Goal: Task Accomplishment & Management: Complete application form

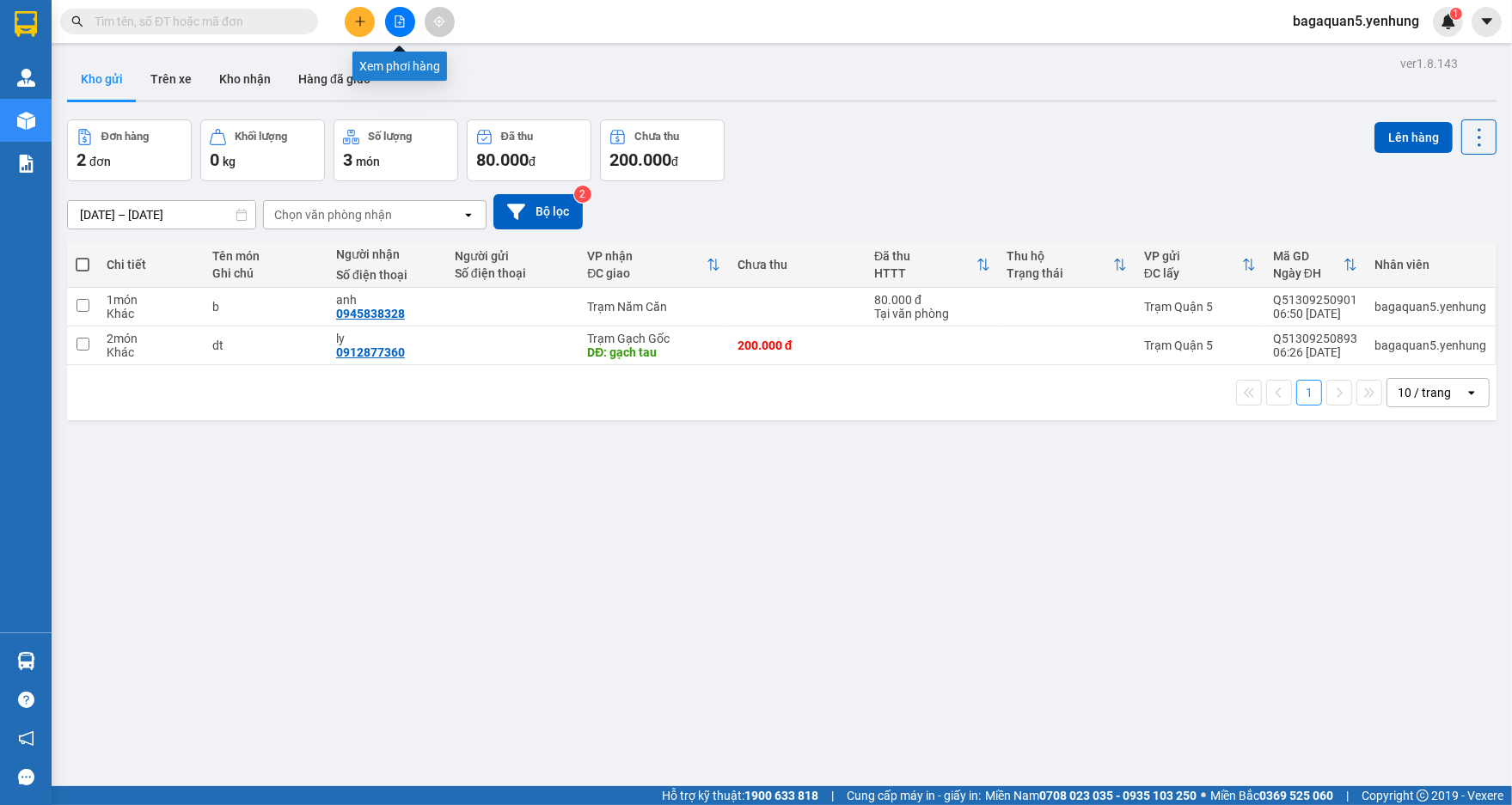
click at [391, 24] on button at bounding box center [400, 22] width 30 height 30
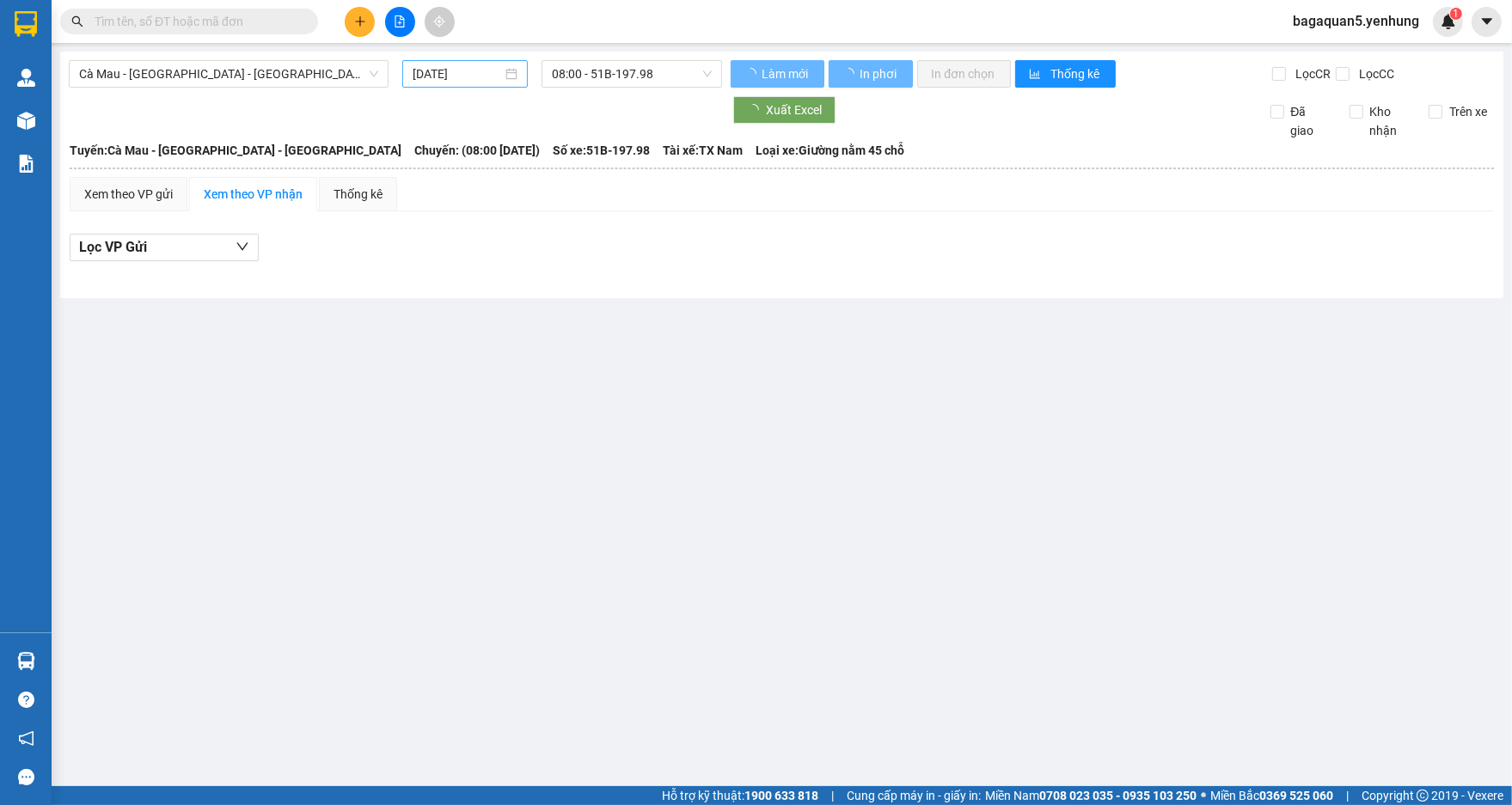
click at [435, 81] on input "[DATE]" at bounding box center [457, 73] width 89 height 19
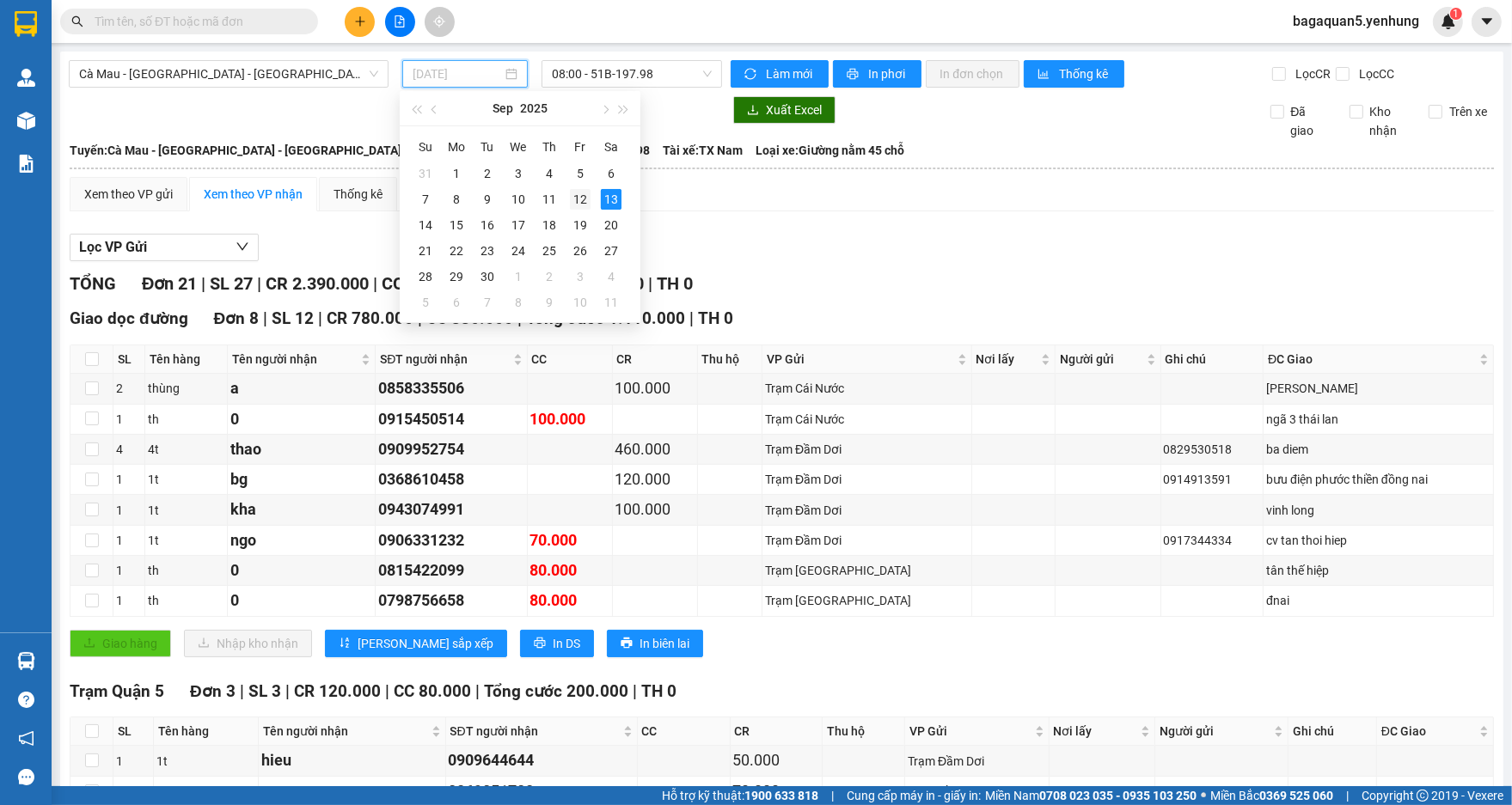
click at [572, 203] on div "12" at bounding box center [580, 199] width 21 height 21
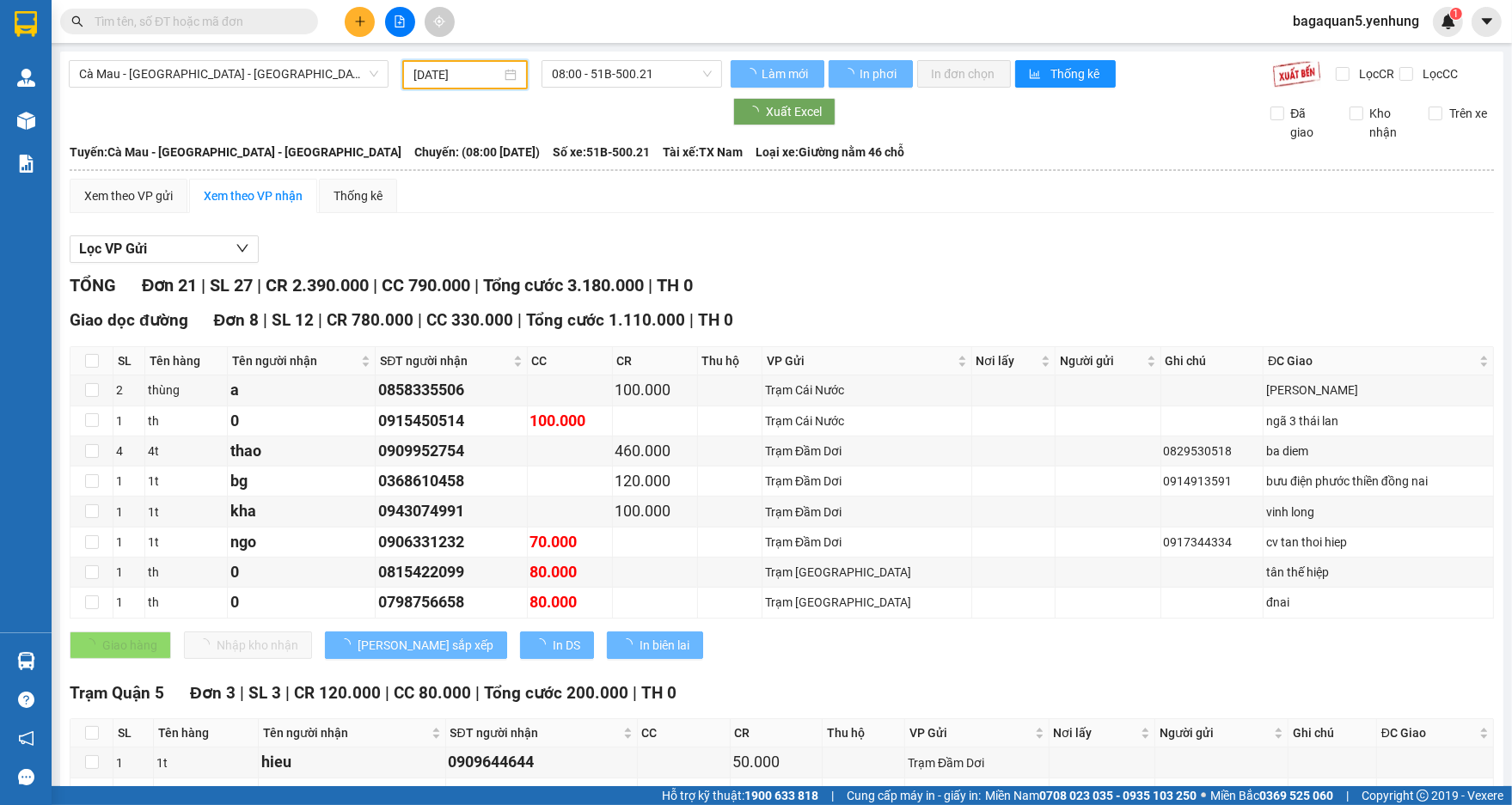
type input "[DATE]"
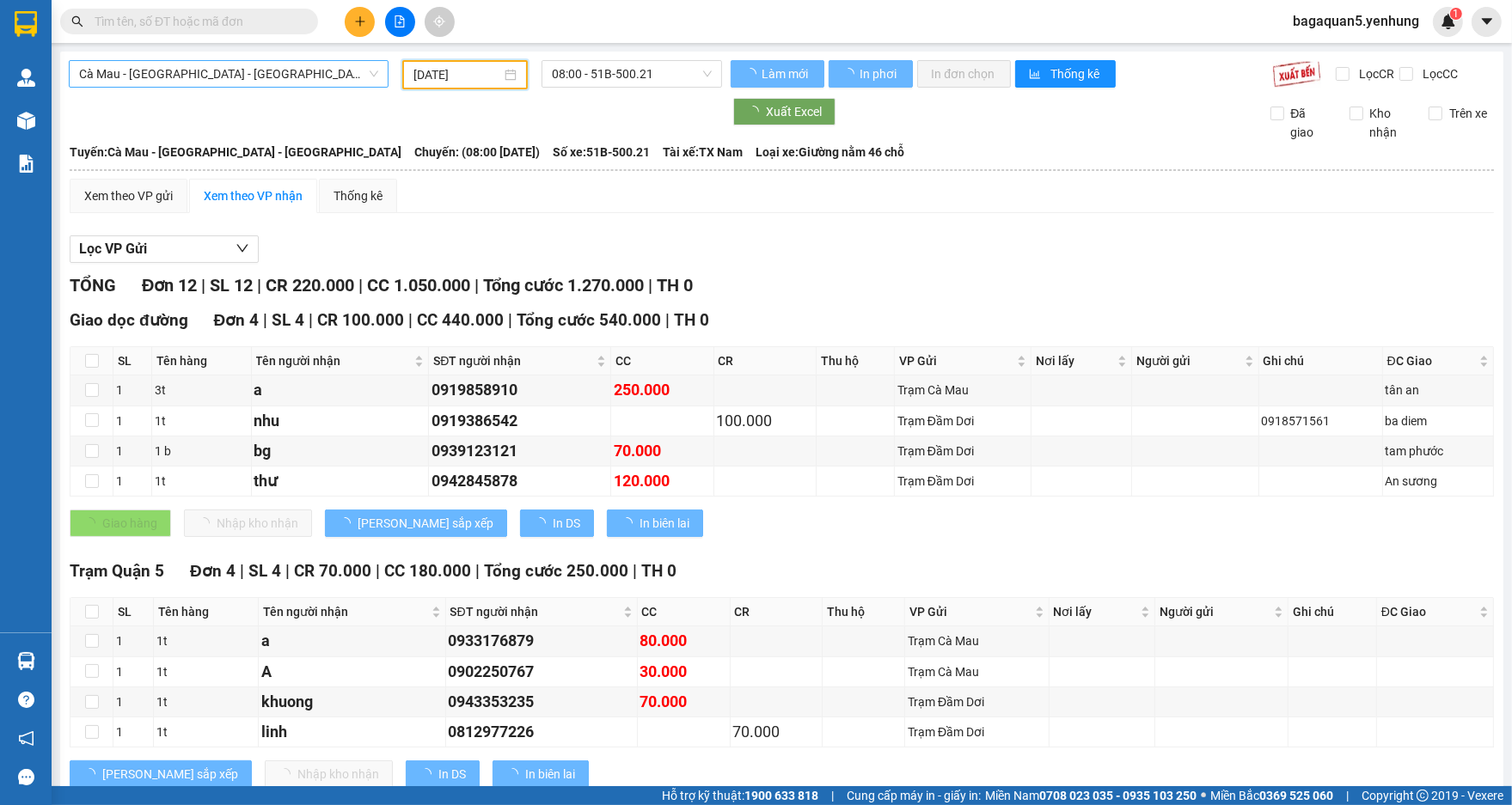
click at [360, 79] on span "Cà Mau - [GEOGRAPHIC_DATA] - [GEOGRAPHIC_DATA]" at bounding box center [228, 73] width 299 height 25
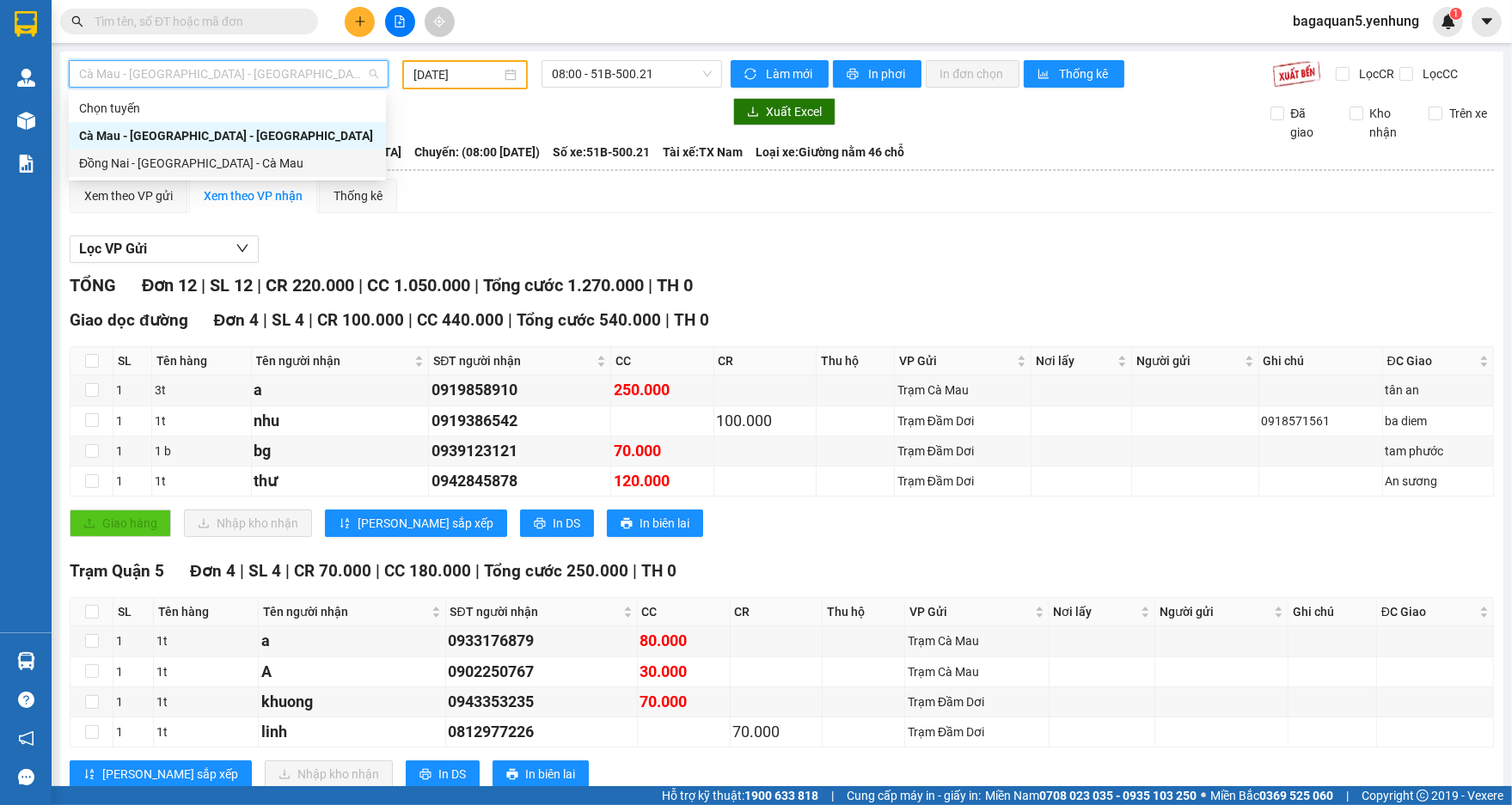
click at [285, 162] on div "Đồng Nai - [GEOGRAPHIC_DATA] - Cà Mau" at bounding box center [227, 163] width 297 height 19
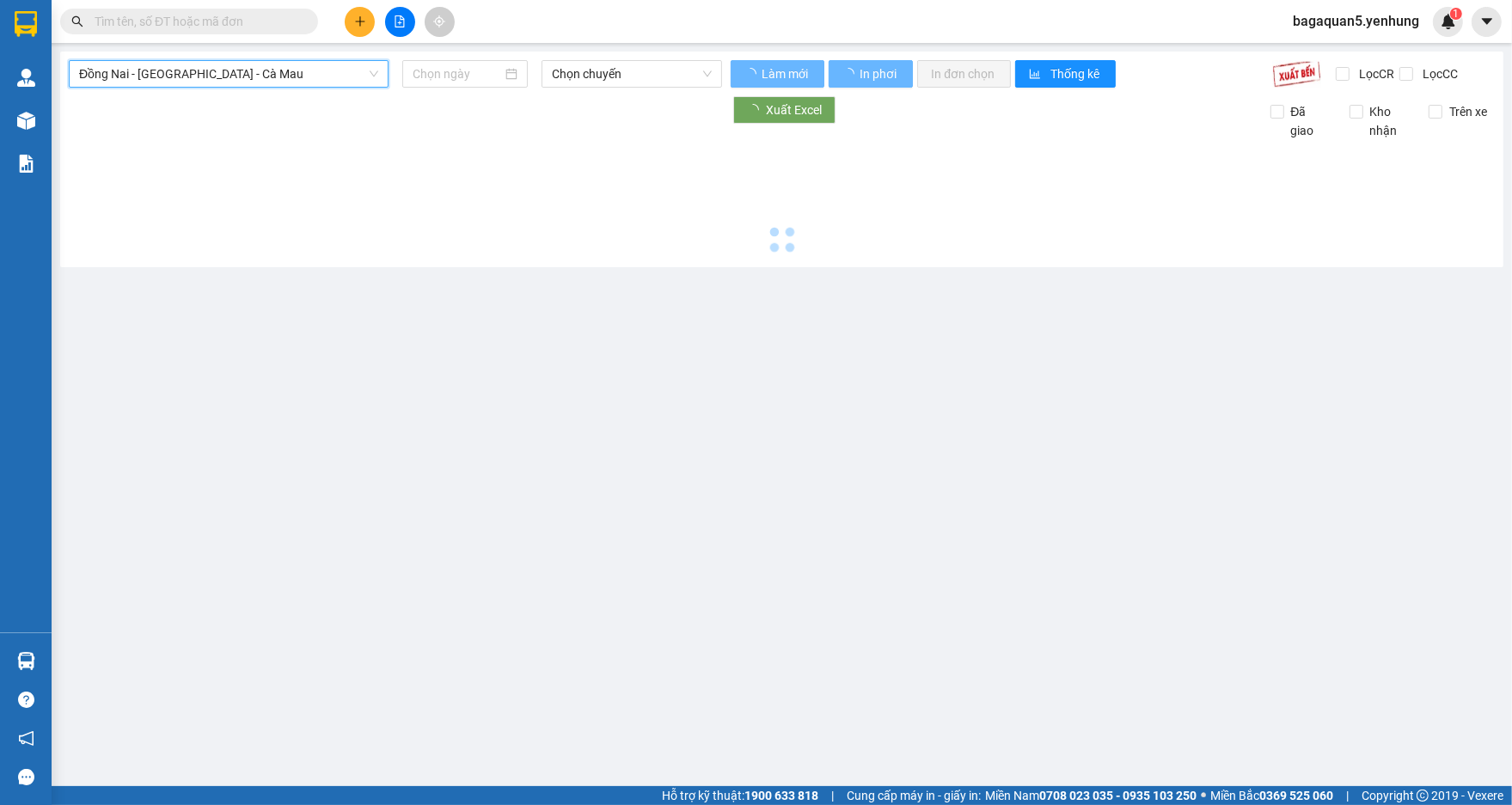
type input "[DATE]"
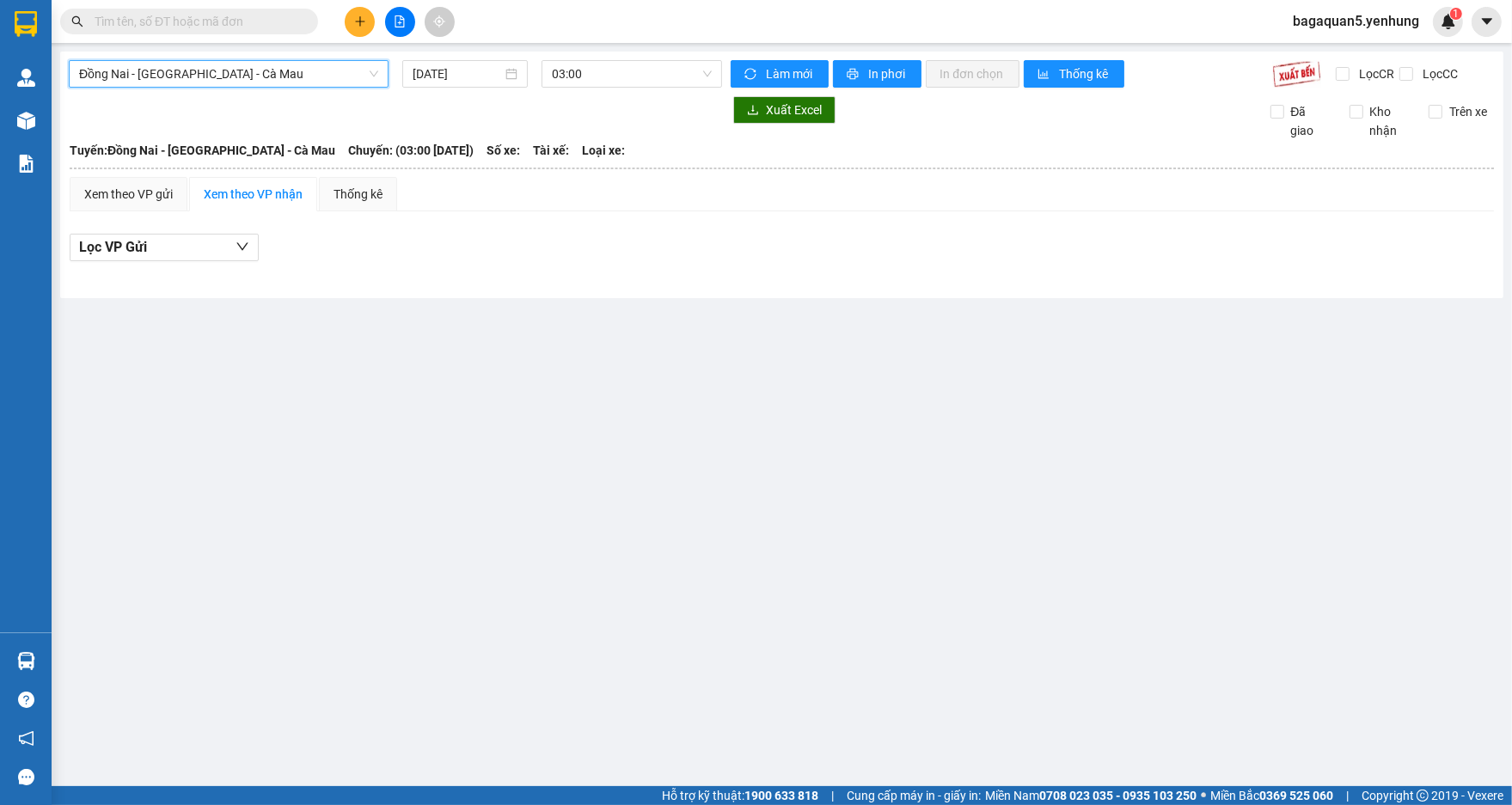
click at [346, 27] on button at bounding box center [360, 22] width 30 height 30
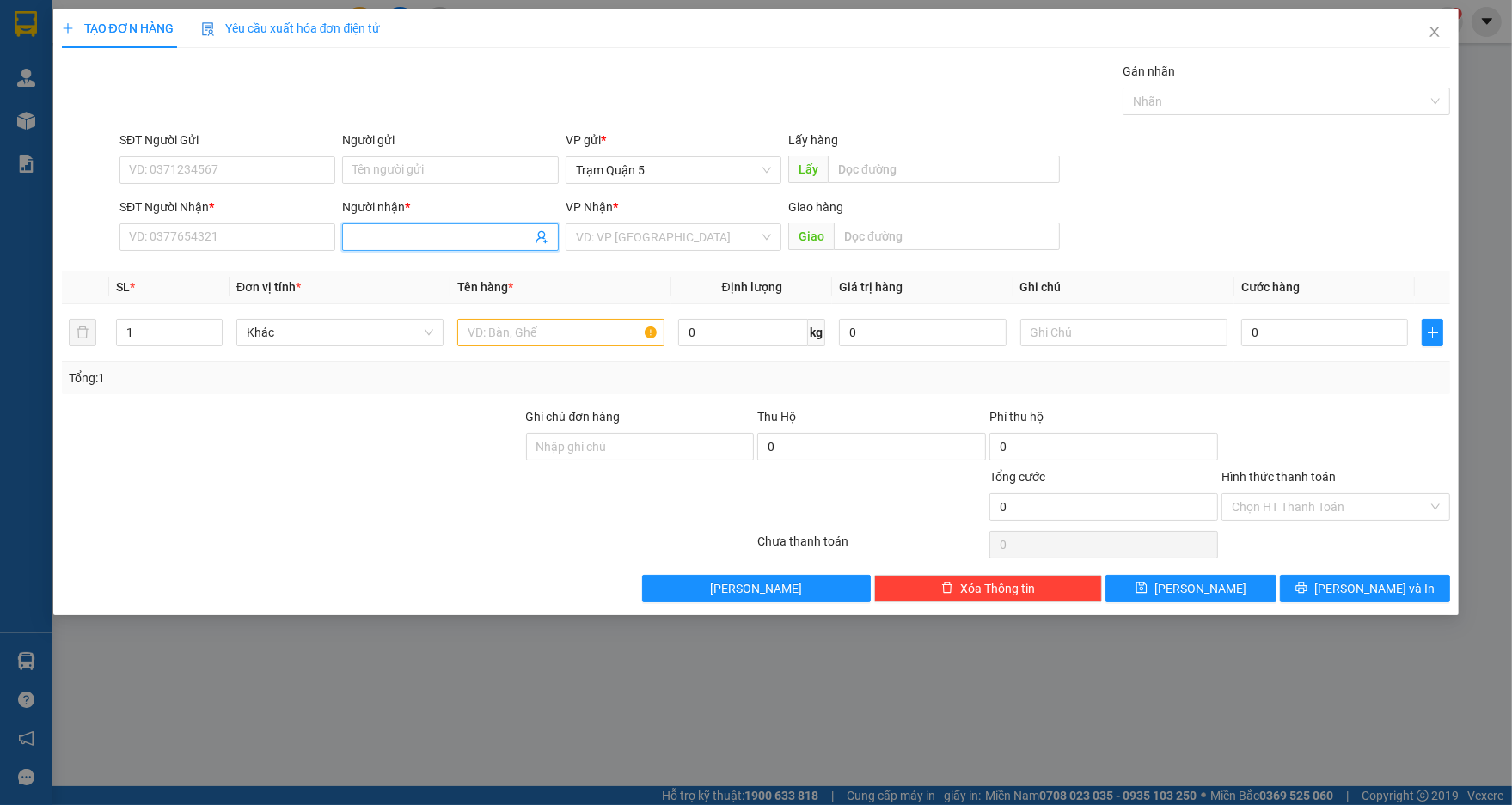
click at [370, 239] on input "Người nhận *" at bounding box center [442, 236] width 178 height 19
click at [308, 257] on div "SĐT Người Nhận * VD: 0377654321" at bounding box center [227, 227] width 216 height 60
click at [102, 177] on div at bounding box center [88, 160] width 58 height 60
click at [128, 238] on input "SĐT Người Nhận *" at bounding box center [227, 237] width 216 height 27
type input "0"
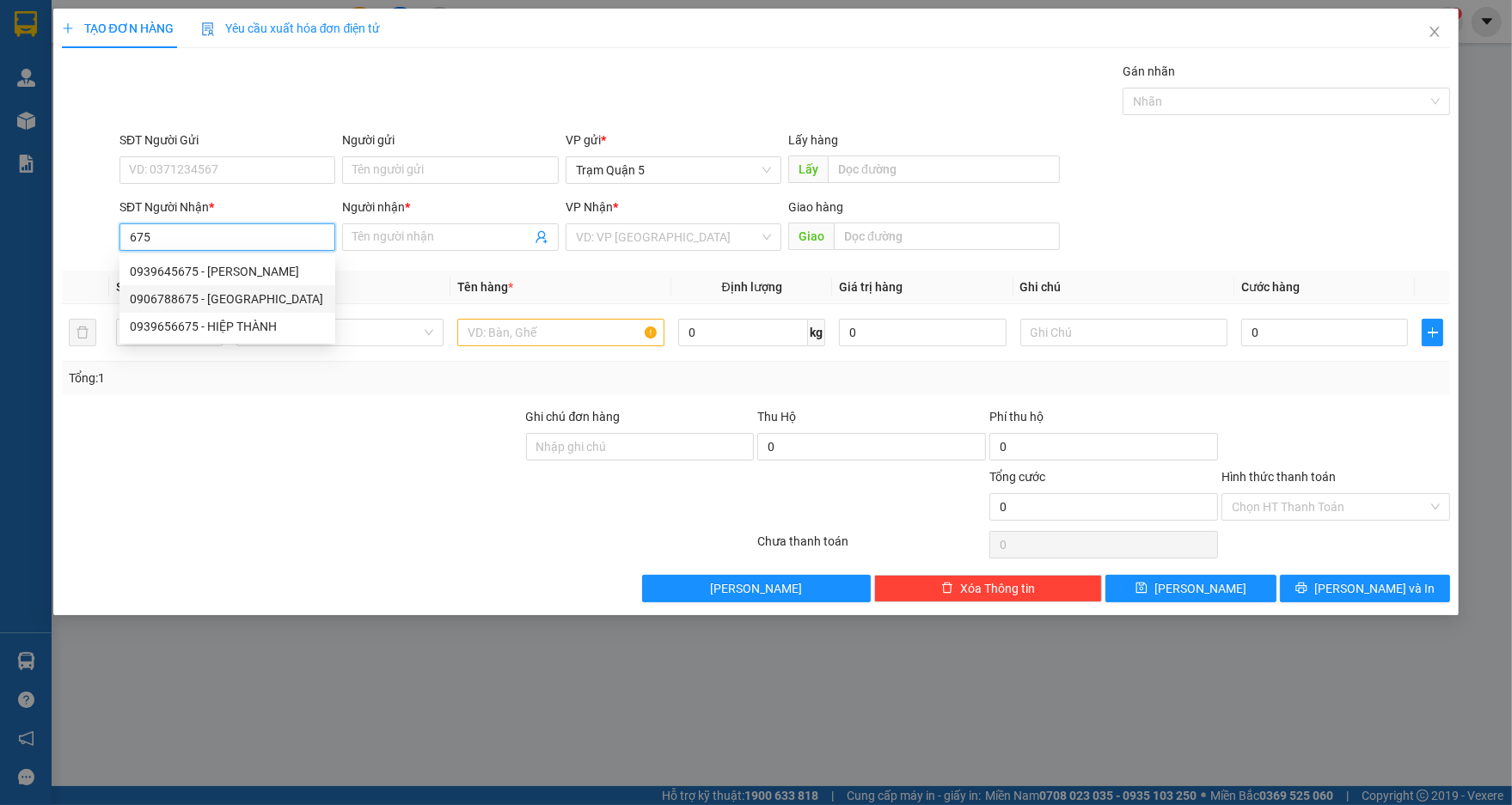
click at [279, 288] on div "0906788675 - [GEOGRAPHIC_DATA]" at bounding box center [227, 299] width 216 height 27
type input "0906788675"
type input "ĐỨC"
type input "30.000"
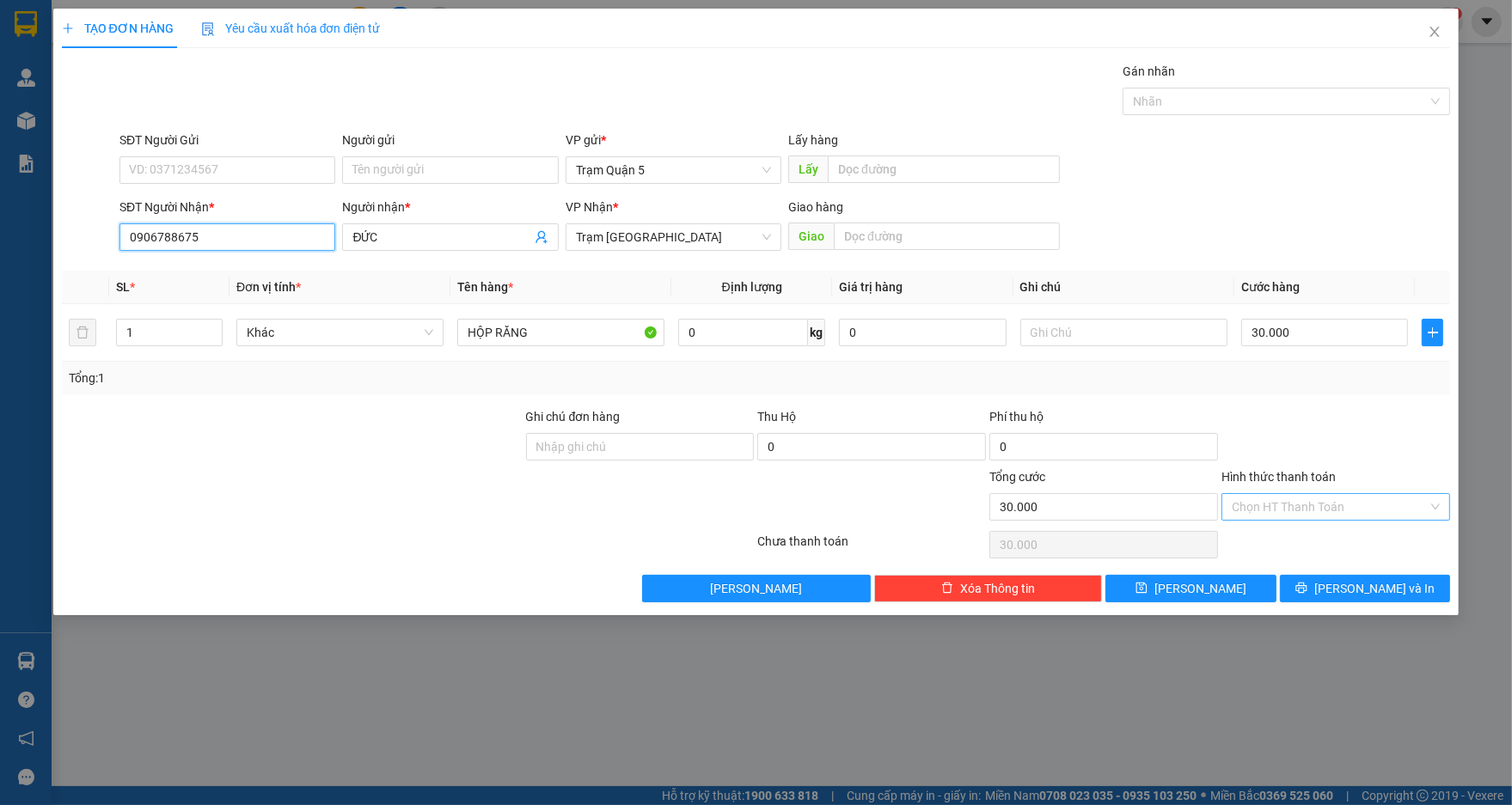
type input "0906788675"
click at [1307, 498] on div "Hình thức thanh toán Chọn HT Thanh Toán" at bounding box center [1336, 497] width 228 height 60
click at [1307, 498] on input "Hình thức thanh toán" at bounding box center [1330, 506] width 196 height 25
click at [1308, 543] on div "Tại văn phòng" at bounding box center [1337, 540] width 208 height 19
type input "0"
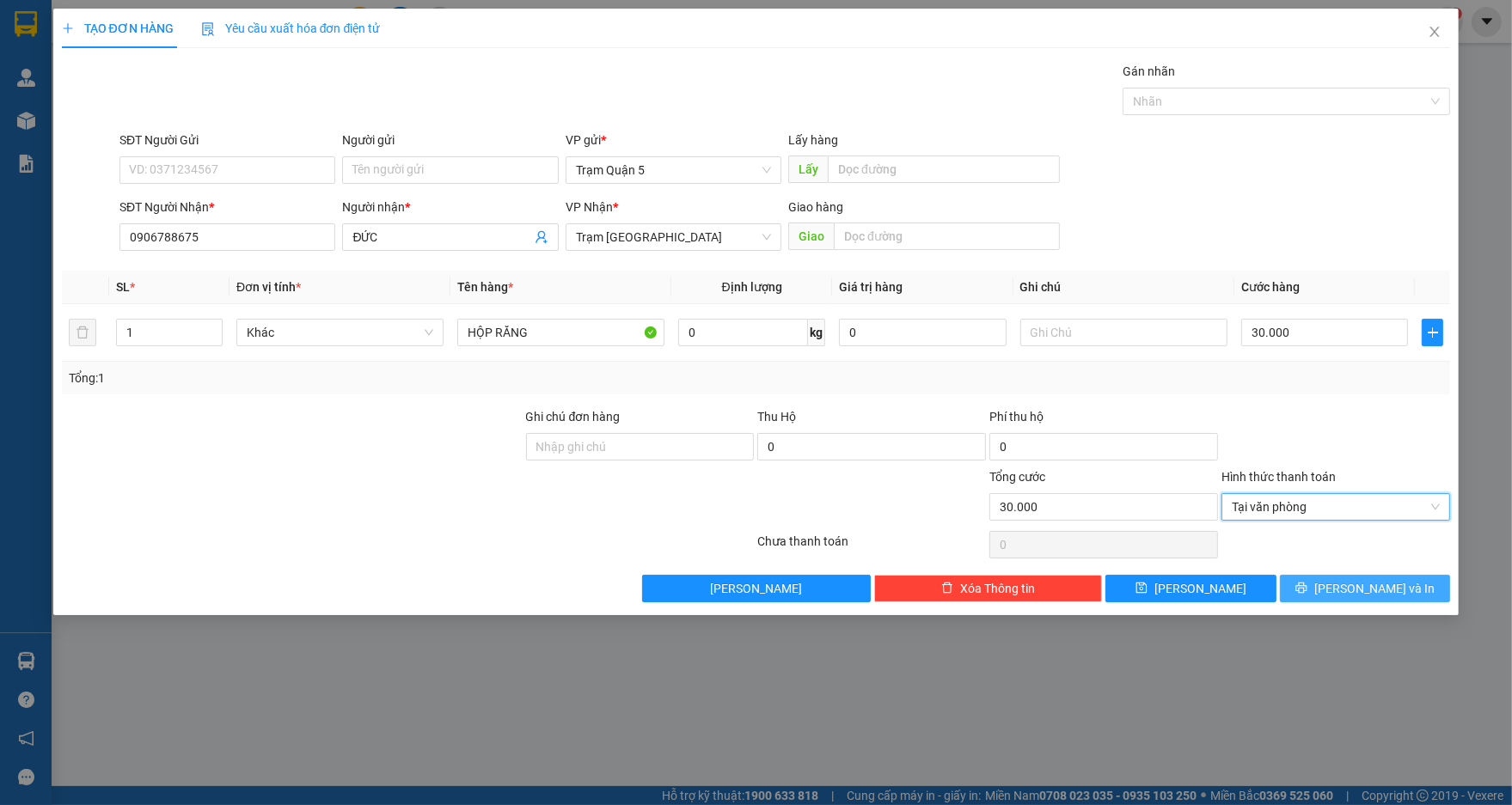
click at [1331, 599] on button "[PERSON_NAME] và In" at bounding box center [1365, 589] width 171 height 27
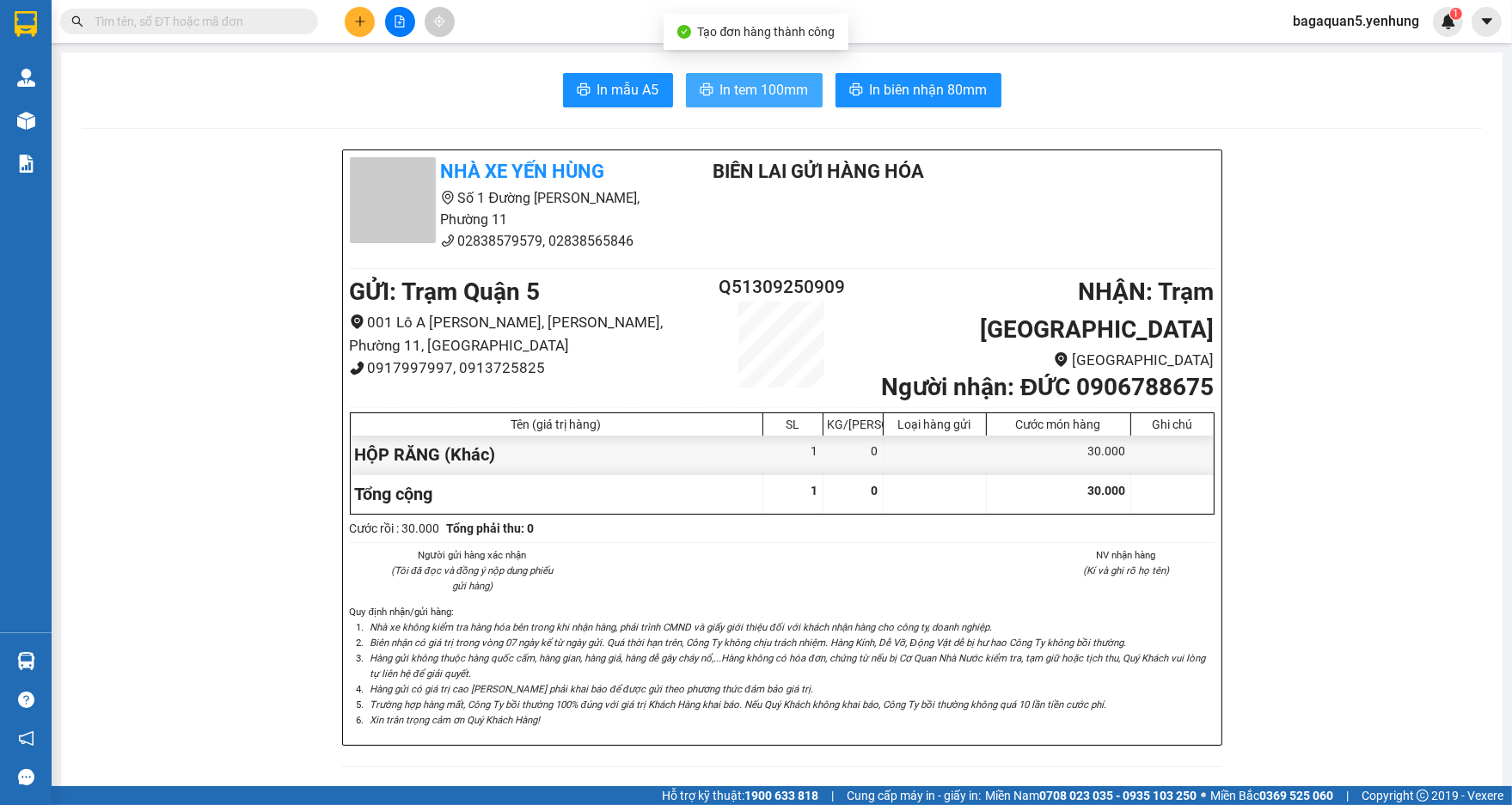
drag, startPoint x: 734, startPoint y: 77, endPoint x: 739, endPoint y: 92, distance: 15.8
click at [737, 92] on div "In mẫu A5 In tem 100mm In biên nhận 80mm" at bounding box center [781, 90] width 1400 height 34
click at [739, 94] on span "In tem 100mm" at bounding box center [764, 90] width 88 height 22
click at [686, 73] on button "In tem 100mm" at bounding box center [754, 90] width 136 height 34
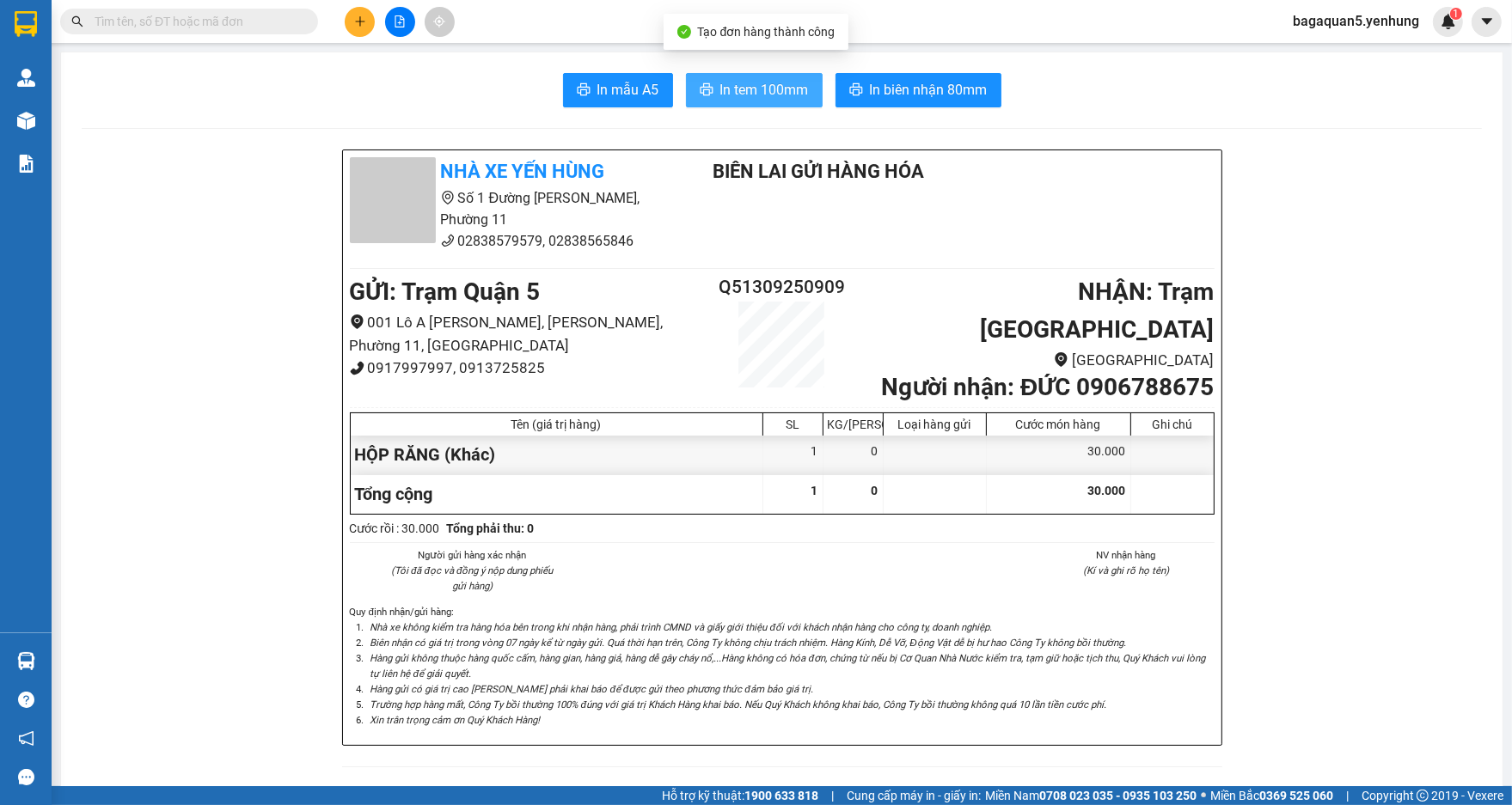
click at [745, 102] on button "In tem 100mm" at bounding box center [754, 90] width 136 height 34
drag, startPoint x: 800, startPoint y: 93, endPoint x: 660, endPoint y: 81, distance: 140.5
click at [799, 91] on span "In tem 100mm" at bounding box center [764, 90] width 88 height 22
